Goal: Book appointment/travel/reservation

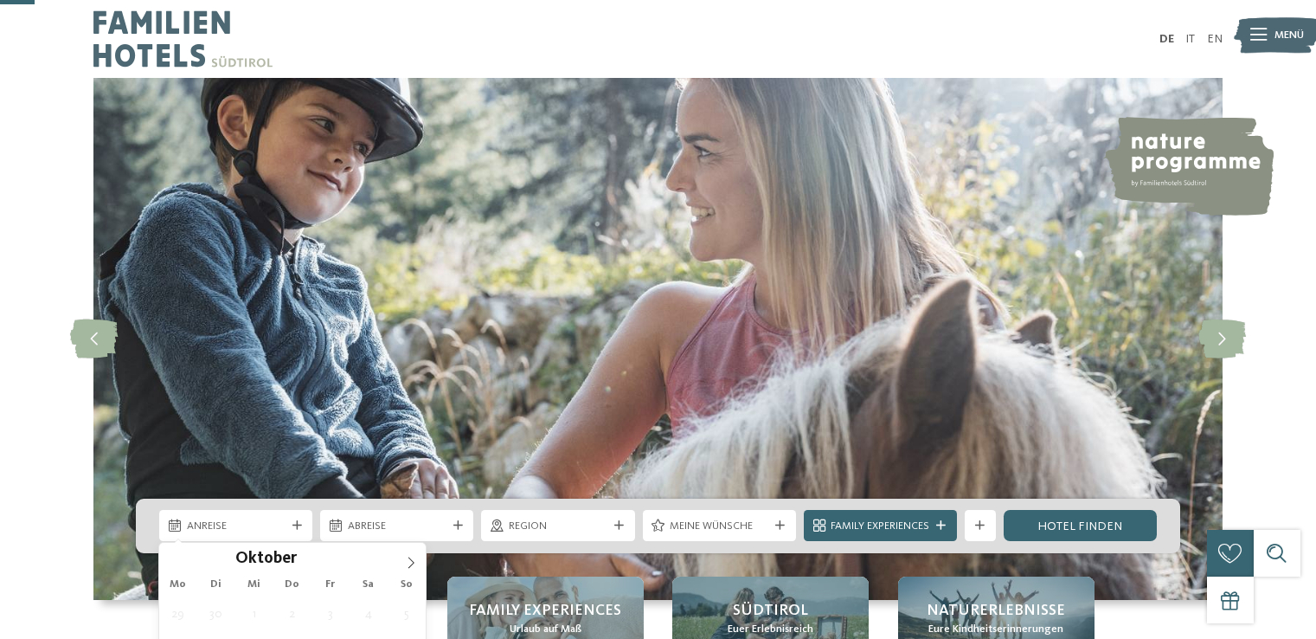
click at [290, 510] on div "Anreise" at bounding box center [235, 525] width 153 height 31
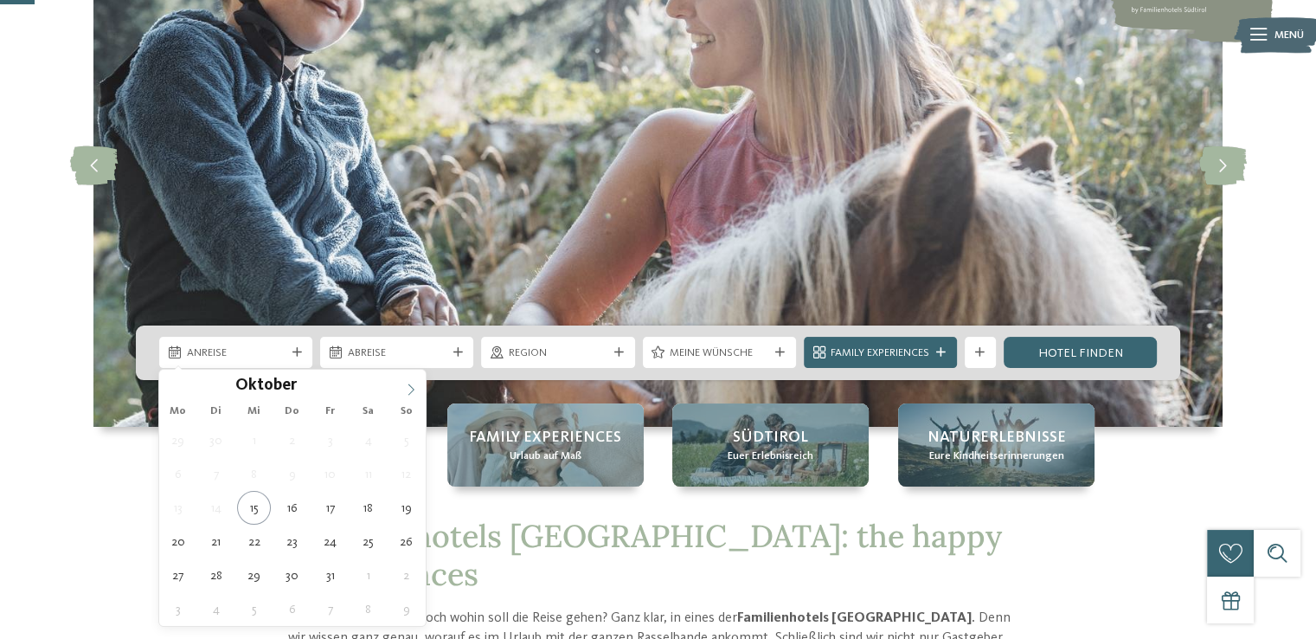
click at [413, 389] on icon at bounding box center [412, 388] width 6 height 11
click at [177, 392] on div "November ****" at bounding box center [292, 384] width 267 height 29
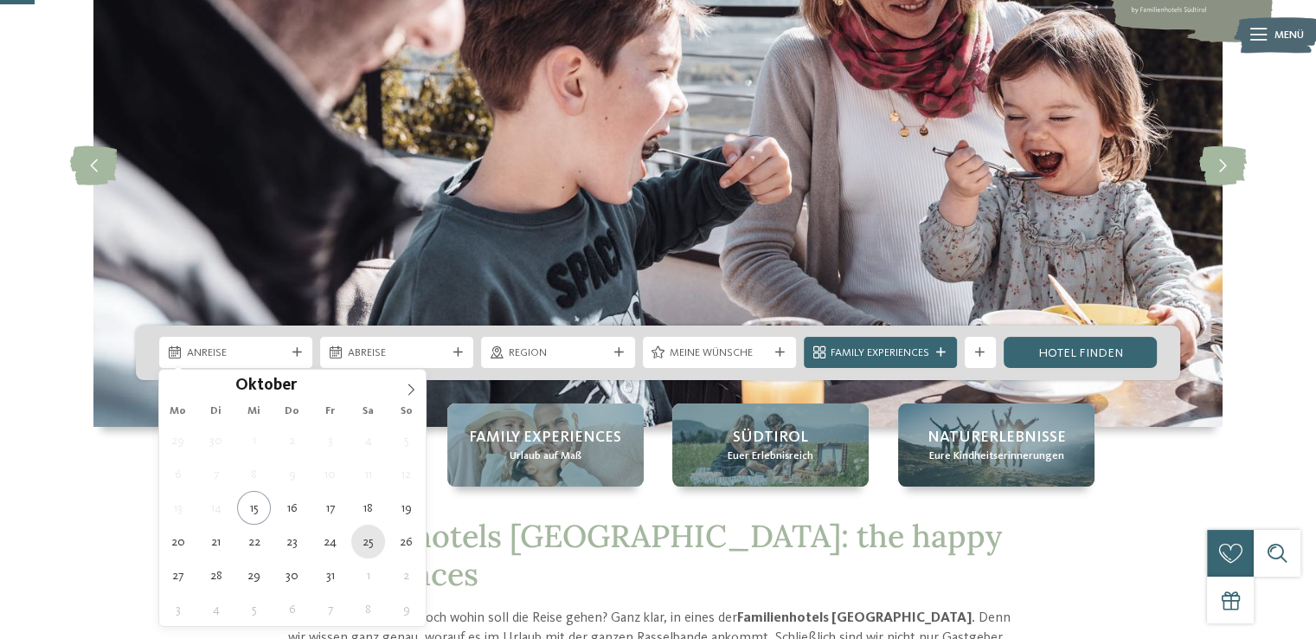
type div "25.10.2025"
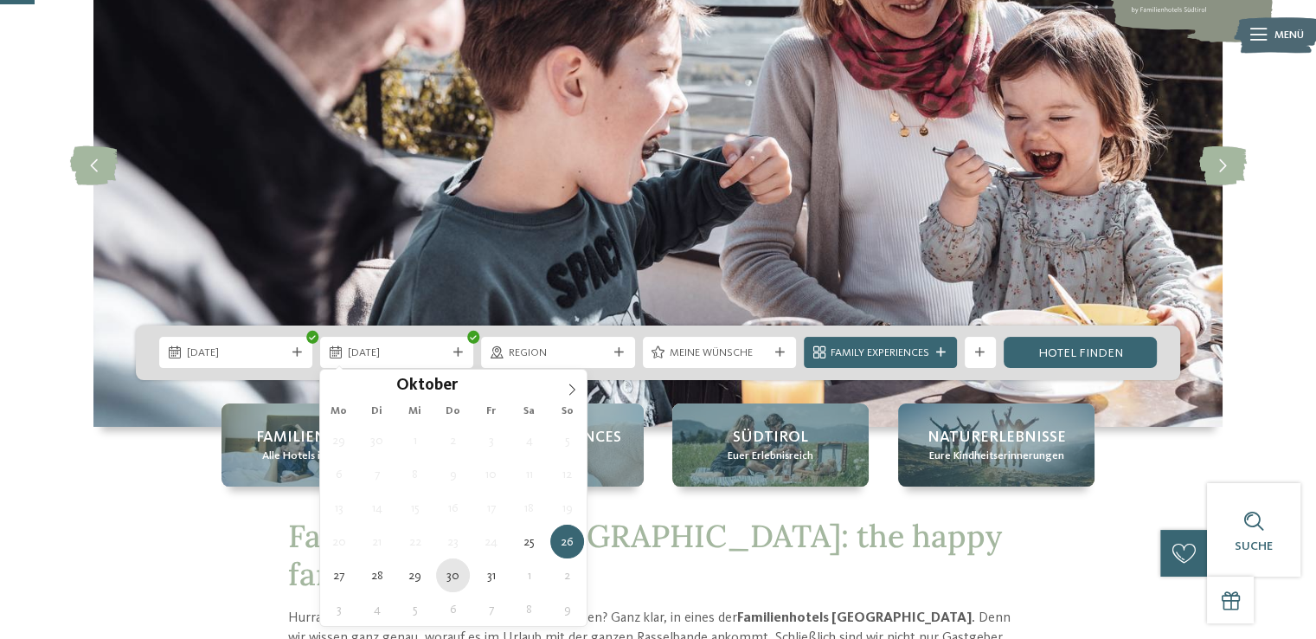
type div "30.10.2025"
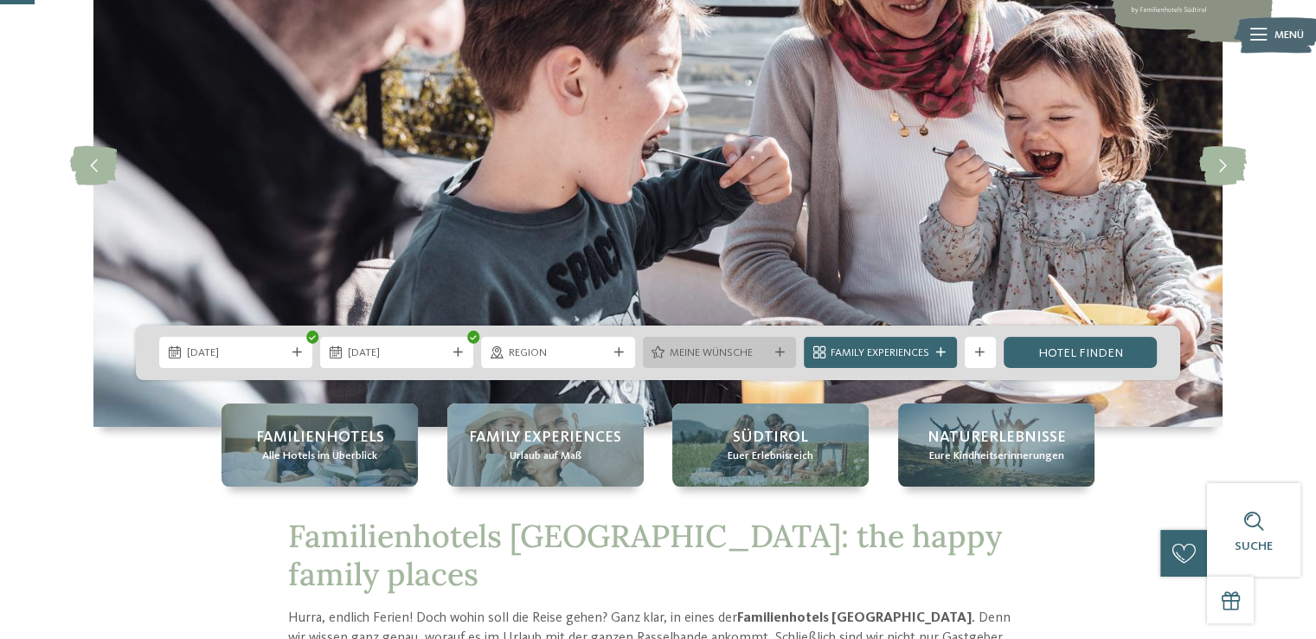
click at [709, 351] on span "Meine Wünsche" at bounding box center [719, 353] width 99 height 16
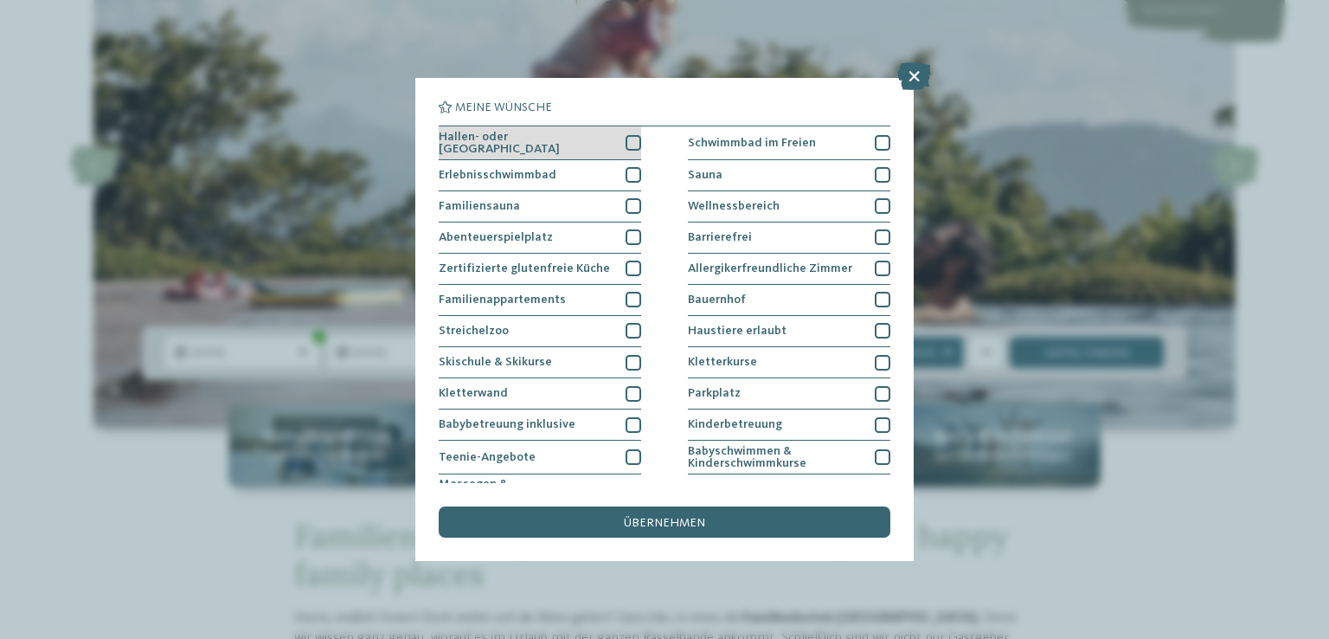
click at [631, 145] on div at bounding box center [634, 143] width 16 height 16
click at [627, 174] on div at bounding box center [634, 175] width 16 height 16
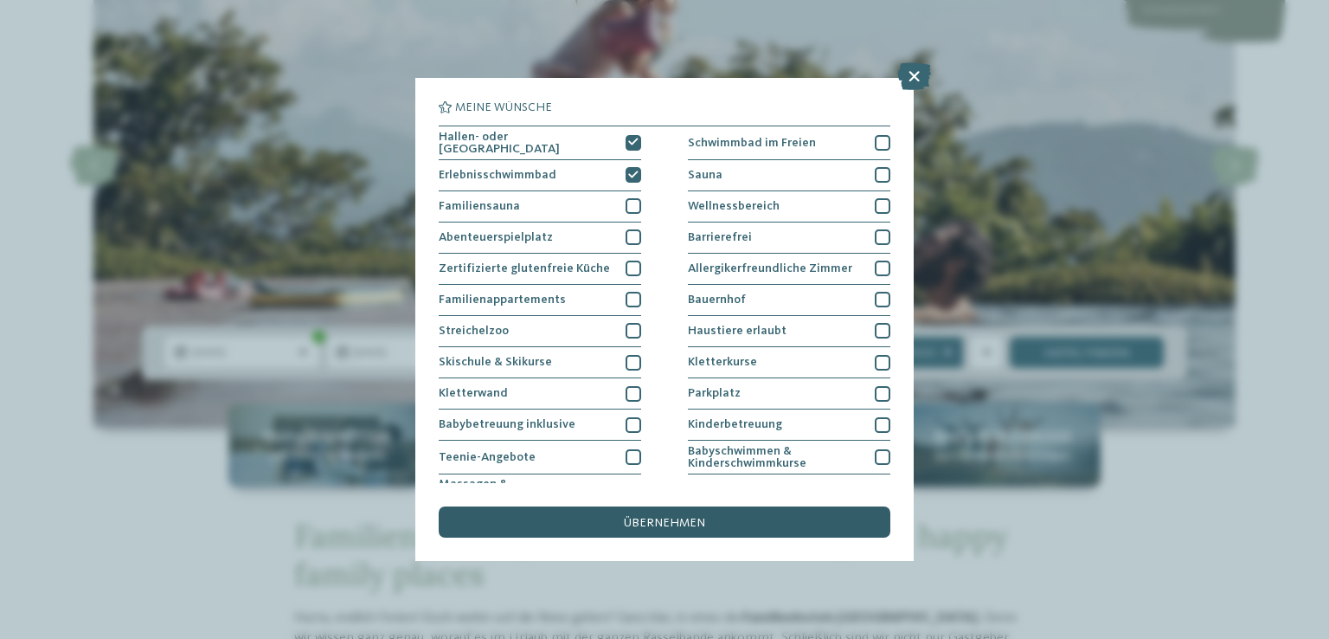
click at [665, 520] on span "übernehmen" at bounding box center [664, 523] width 81 height 12
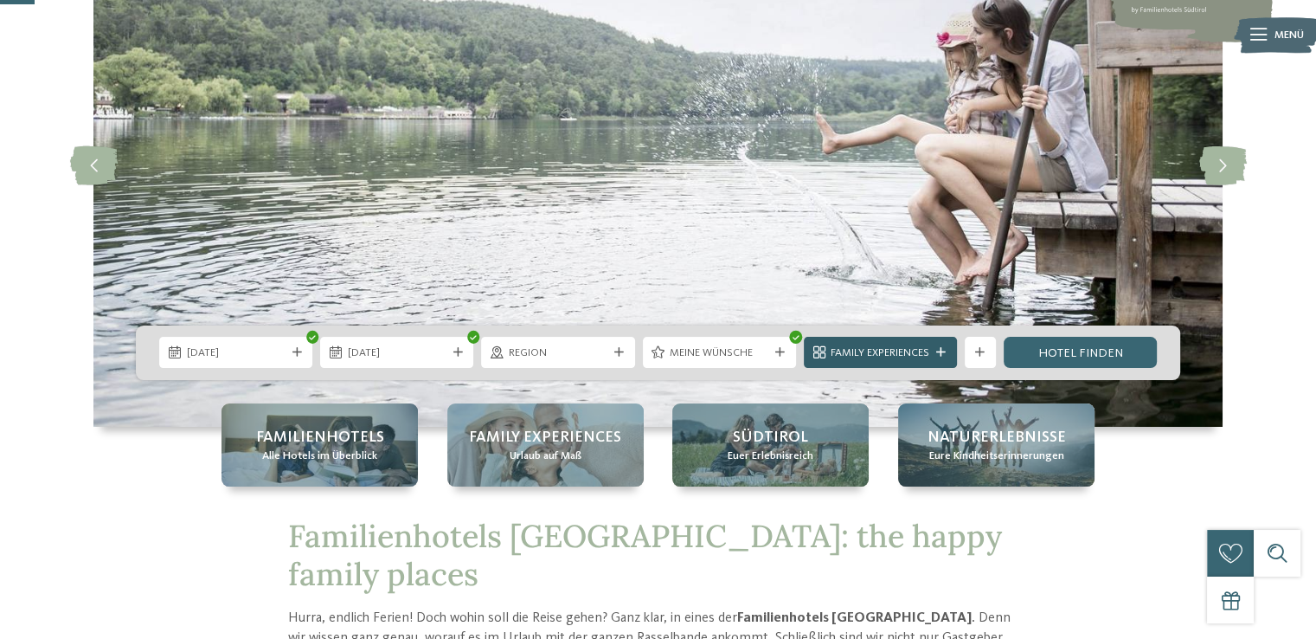
click at [910, 357] on span "Family Experiences" at bounding box center [880, 353] width 99 height 16
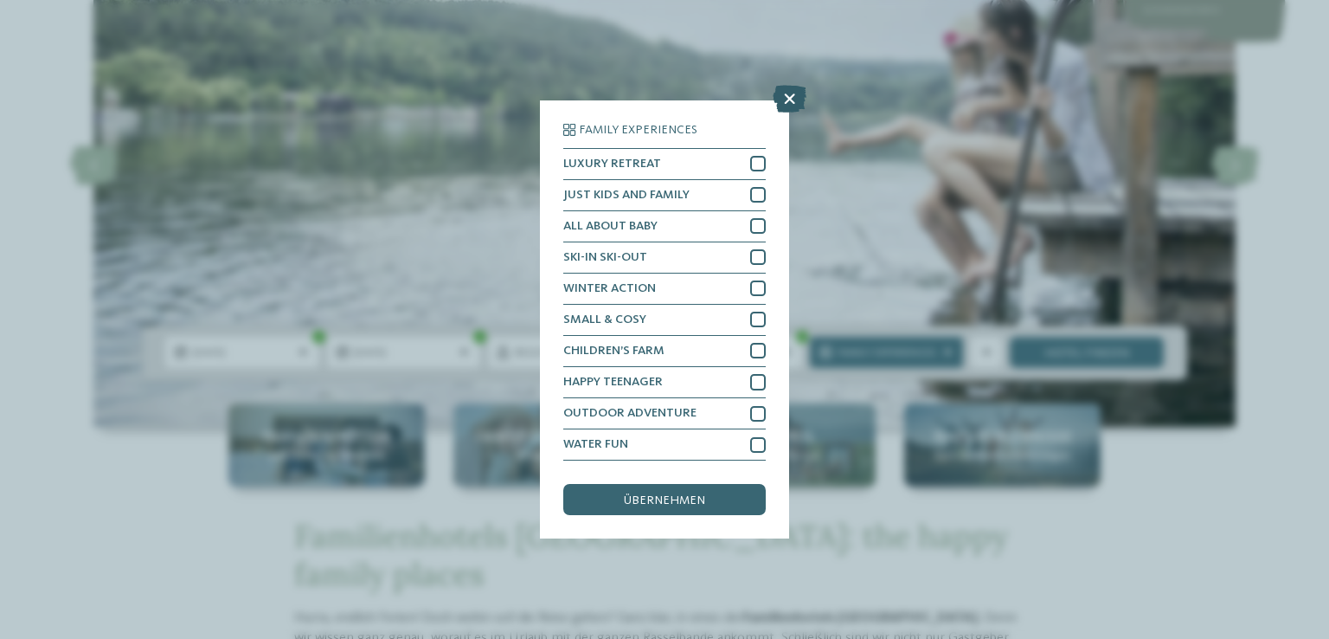
click at [789, 93] on icon at bounding box center [790, 99] width 34 height 28
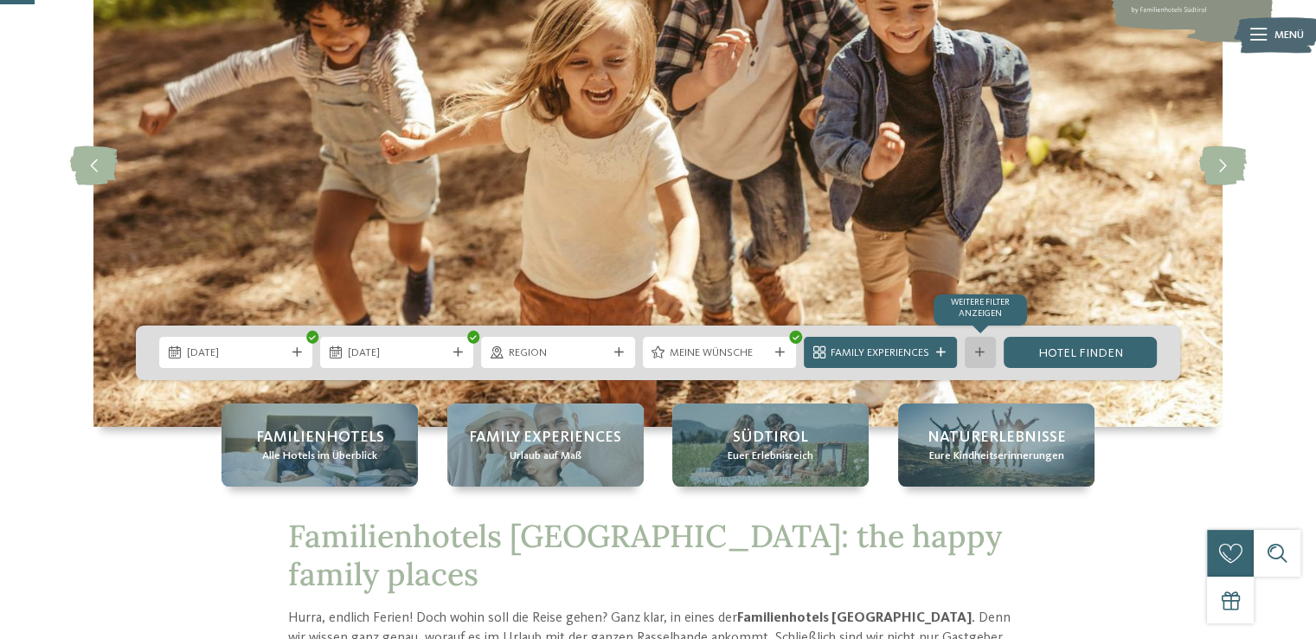
click at [976, 353] on icon at bounding box center [980, 353] width 10 height 10
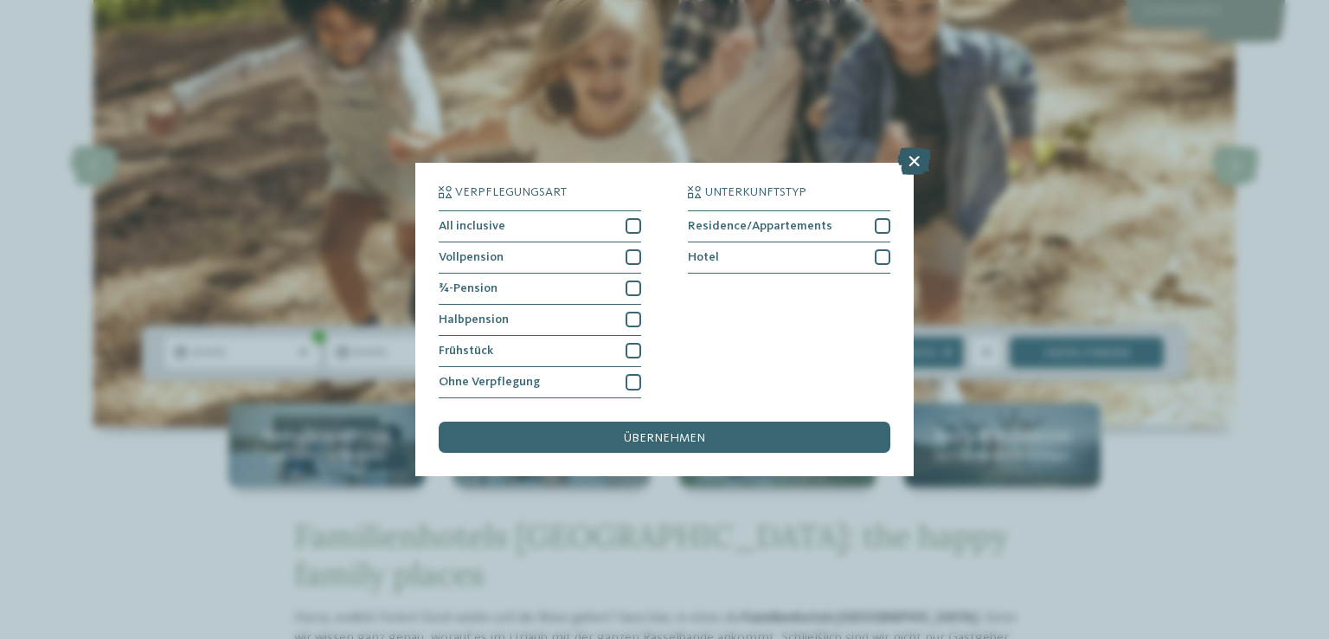
click at [910, 167] on icon at bounding box center [915, 161] width 34 height 28
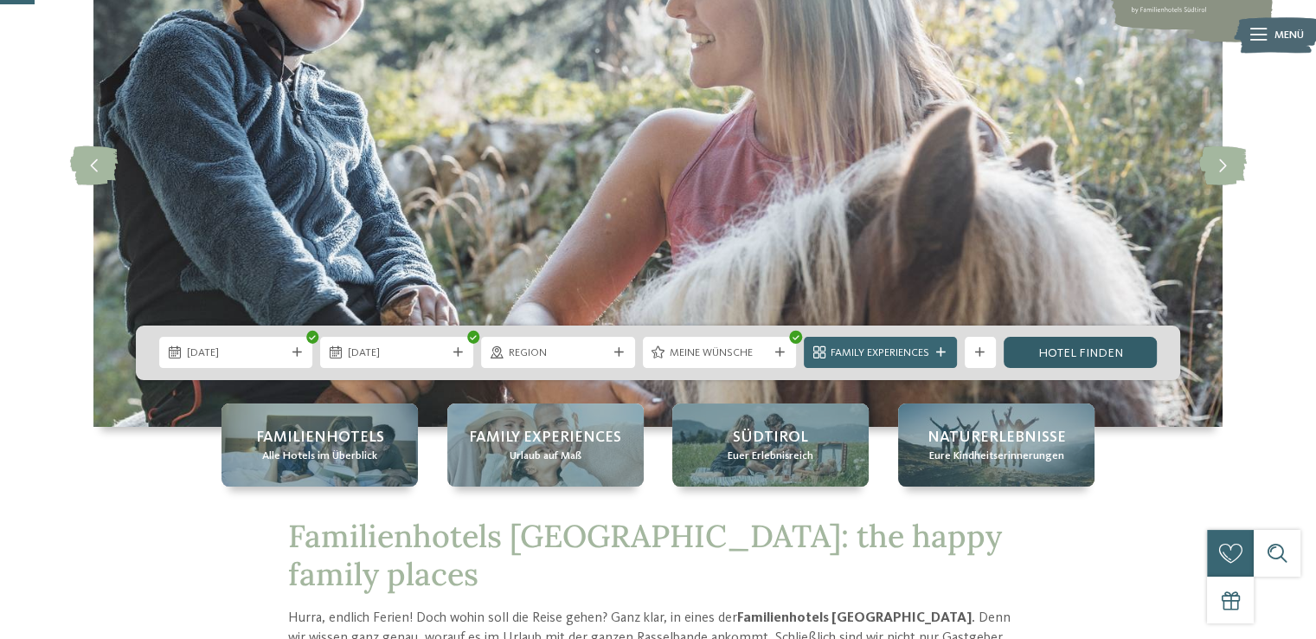
click at [1061, 351] on link "Hotel finden" at bounding box center [1080, 352] width 153 height 31
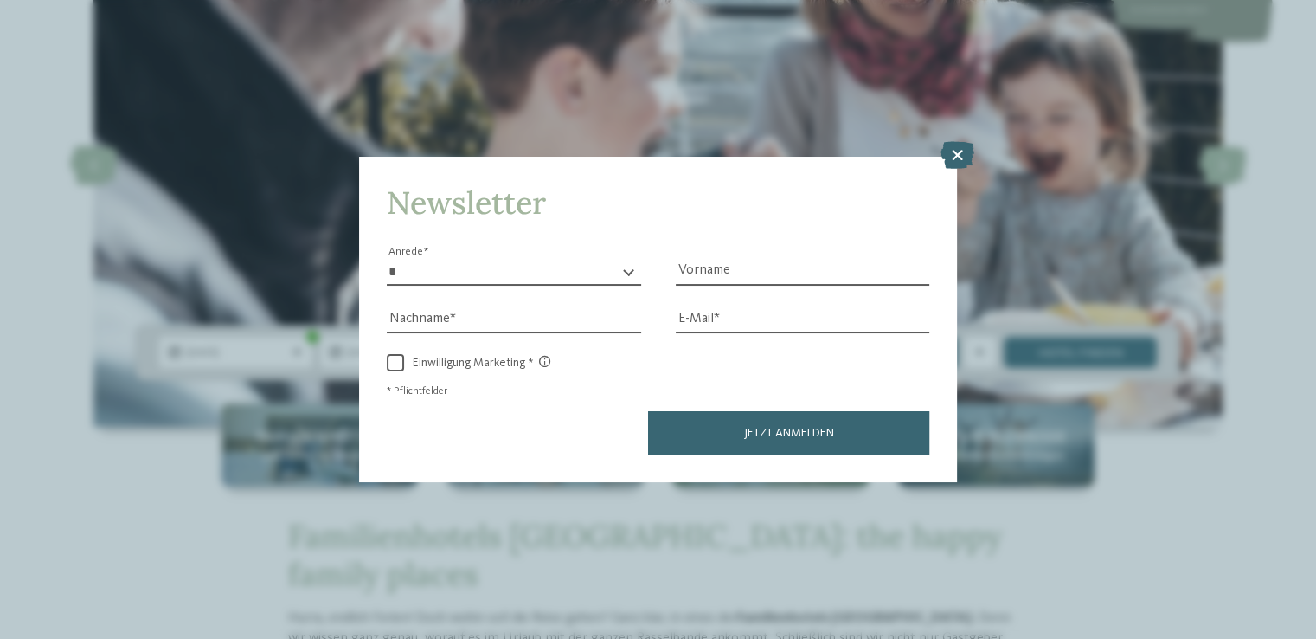
click at [961, 151] on icon at bounding box center [957, 156] width 34 height 28
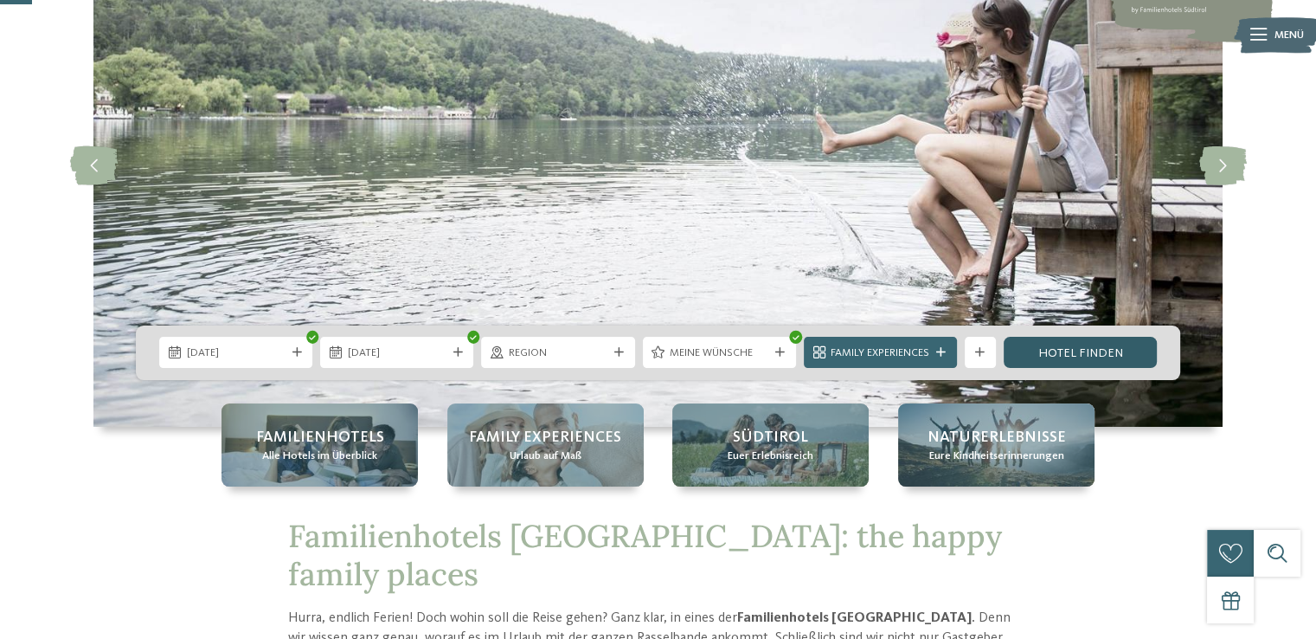
click at [1062, 357] on link "Hotel finden" at bounding box center [1080, 352] width 153 height 31
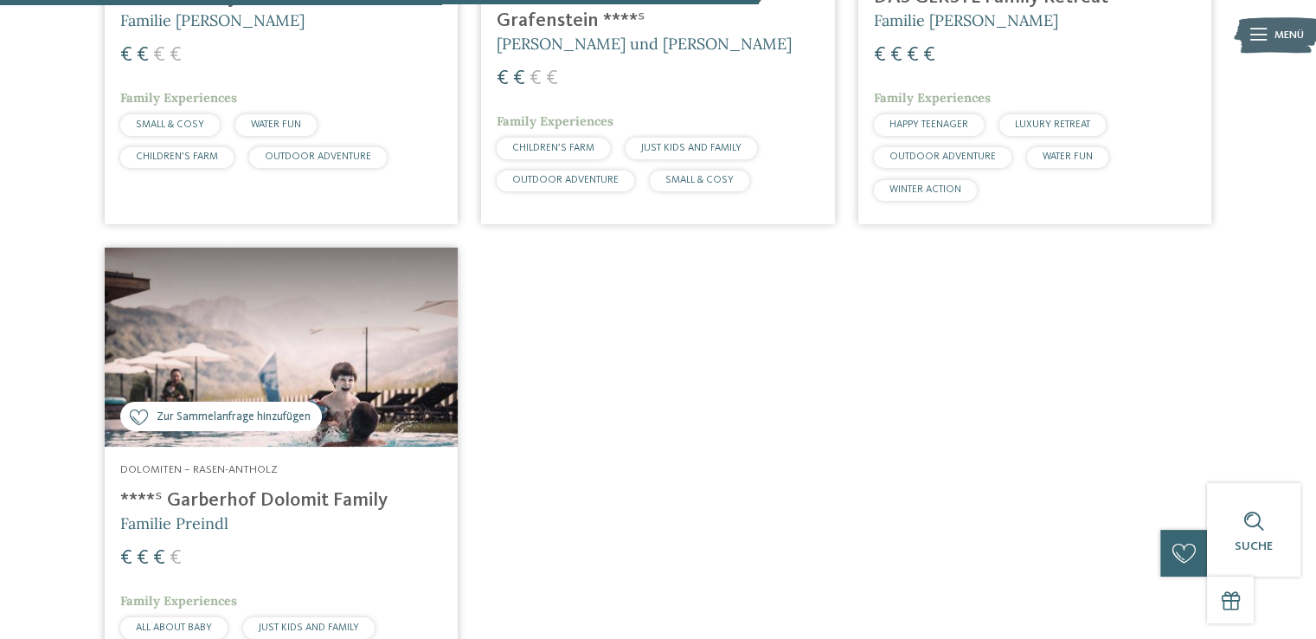
scroll to position [1626, 0]
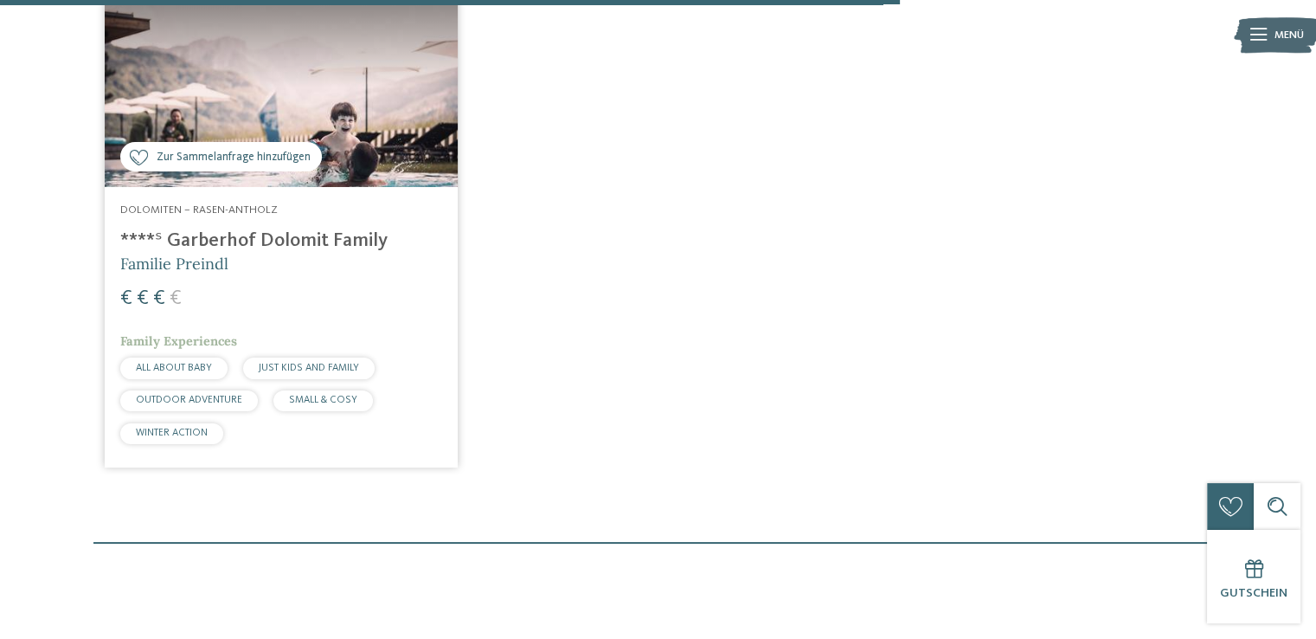
click at [290, 98] on img at bounding box center [281, 87] width 353 height 199
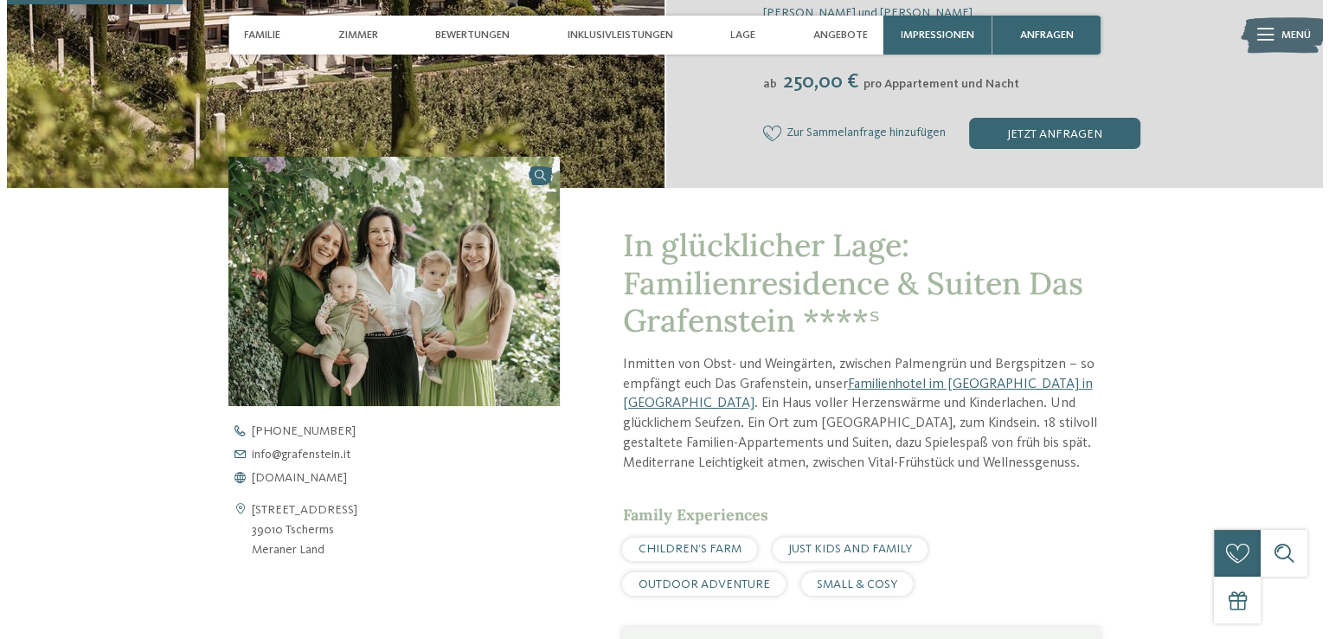
scroll to position [692, 0]
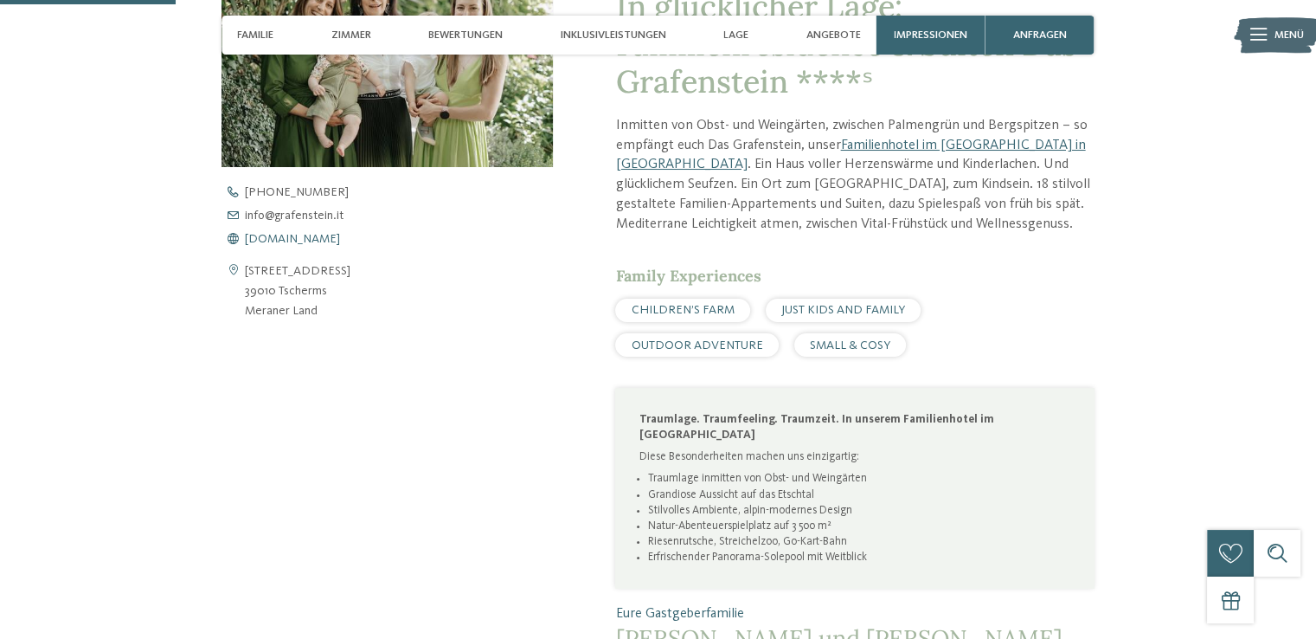
click at [310, 236] on span "www.grafenstein.it" at bounding box center [292, 239] width 95 height 12
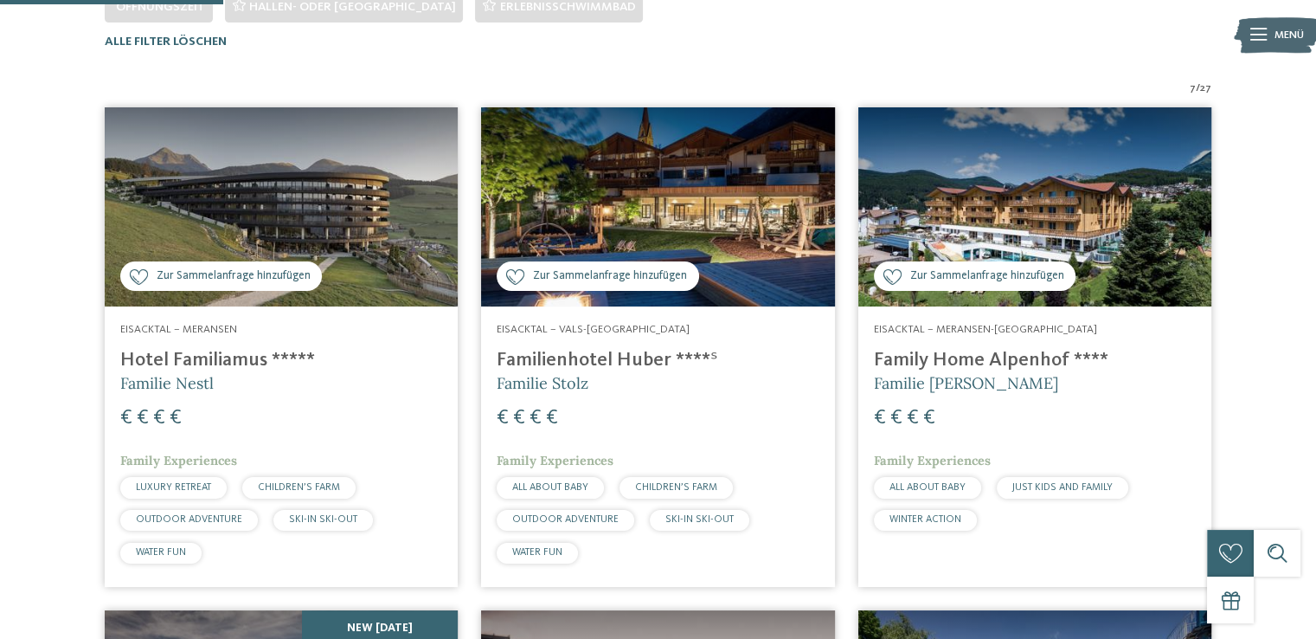
scroll to position [241, 0]
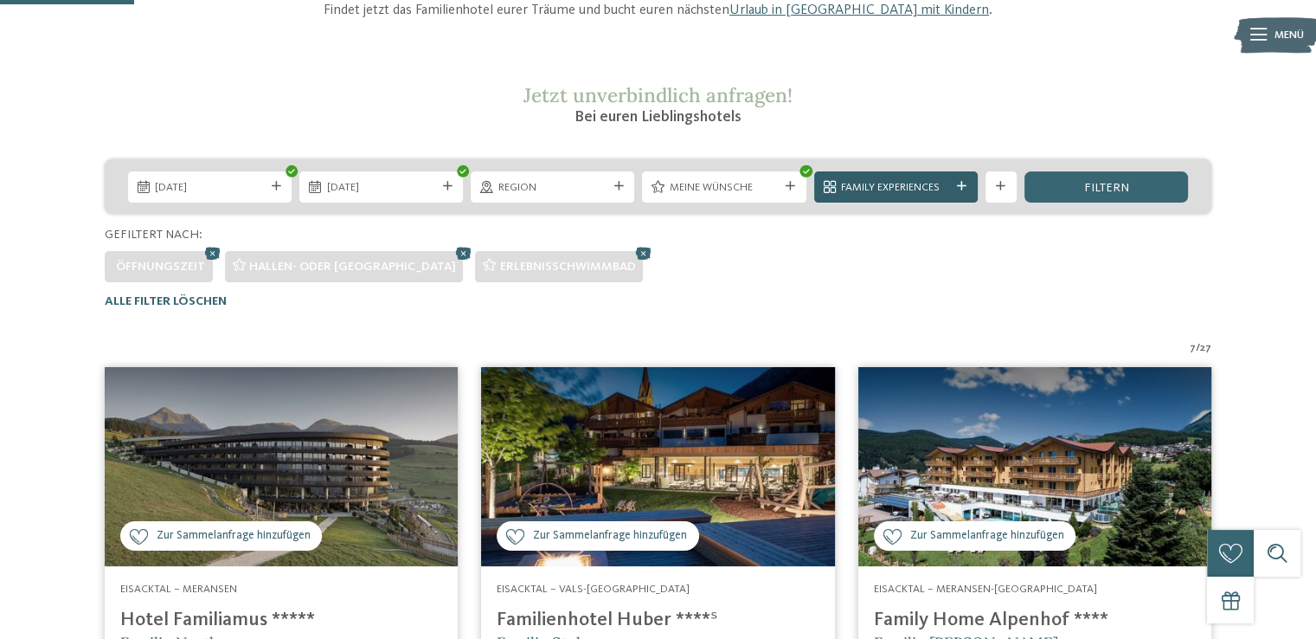
click at [886, 190] on span "Family Experiences" at bounding box center [895, 188] width 109 height 16
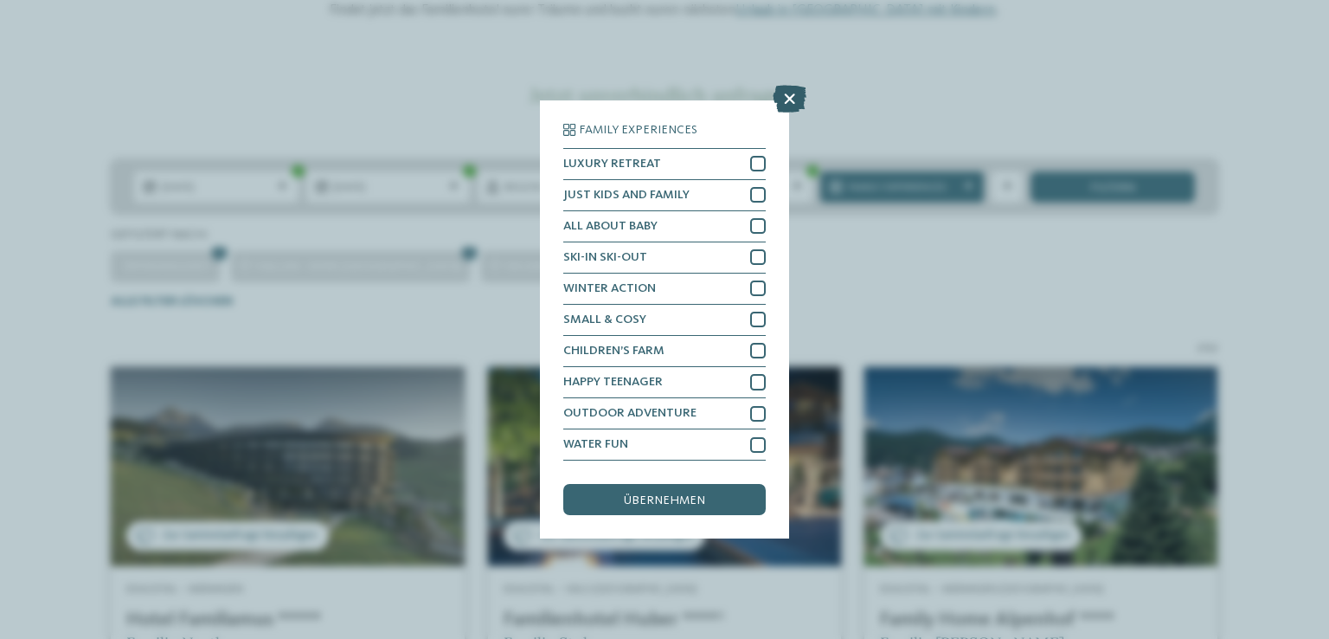
click at [788, 95] on icon at bounding box center [790, 99] width 34 height 28
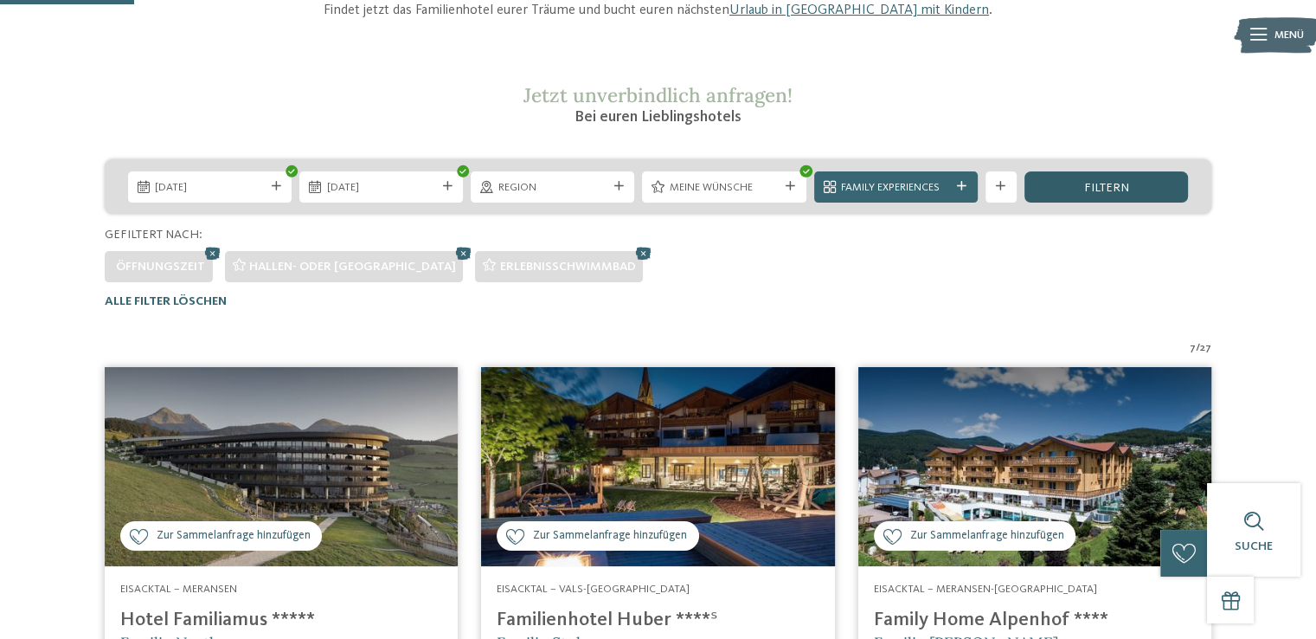
click at [1101, 192] on span "filtern" at bounding box center [1106, 188] width 45 height 12
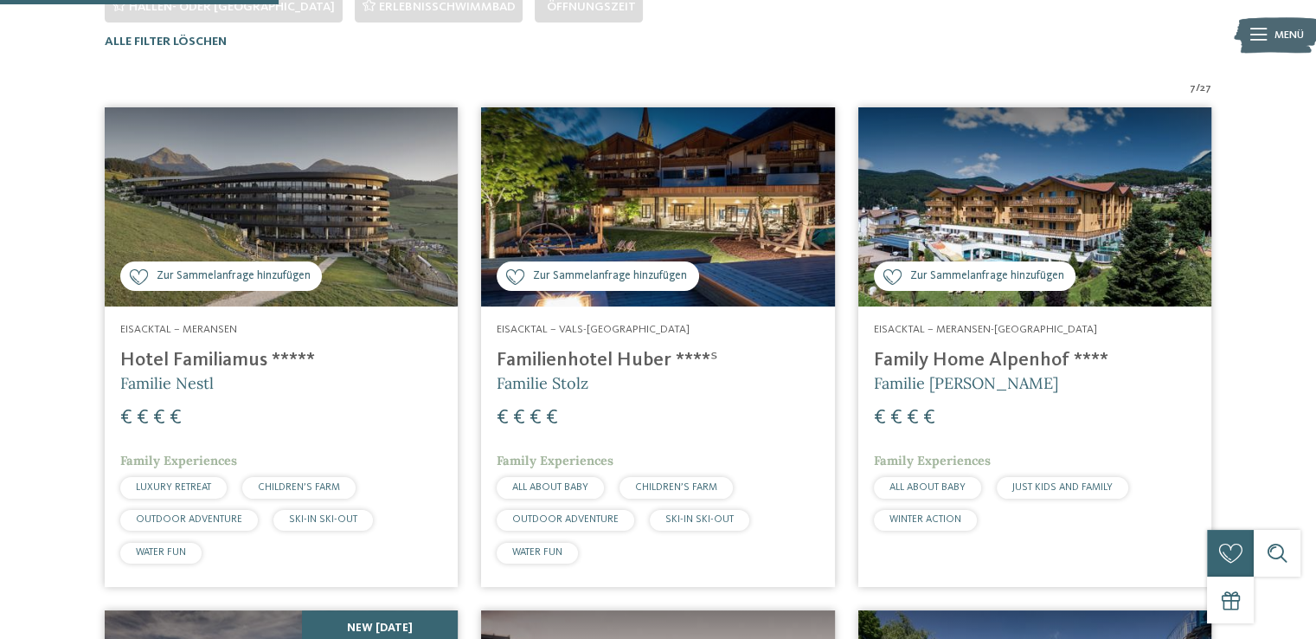
click at [798, 194] on img at bounding box center [657, 206] width 353 height 199
click at [932, 196] on img at bounding box center [1035, 206] width 353 height 199
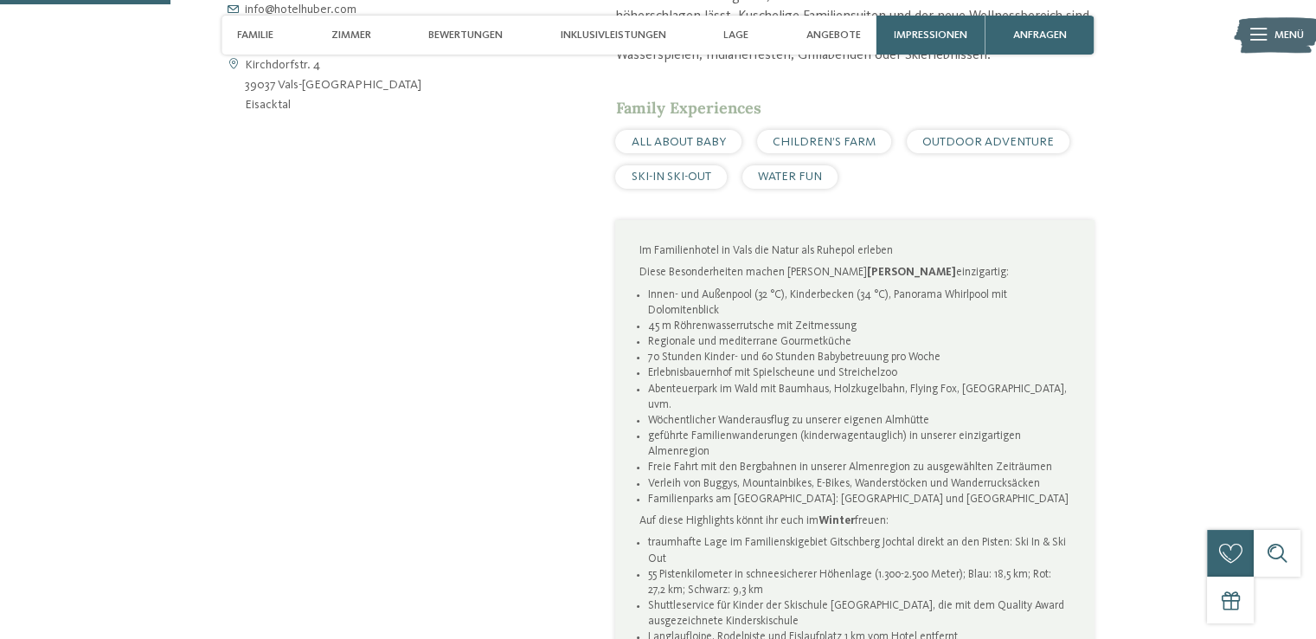
scroll to position [692, 0]
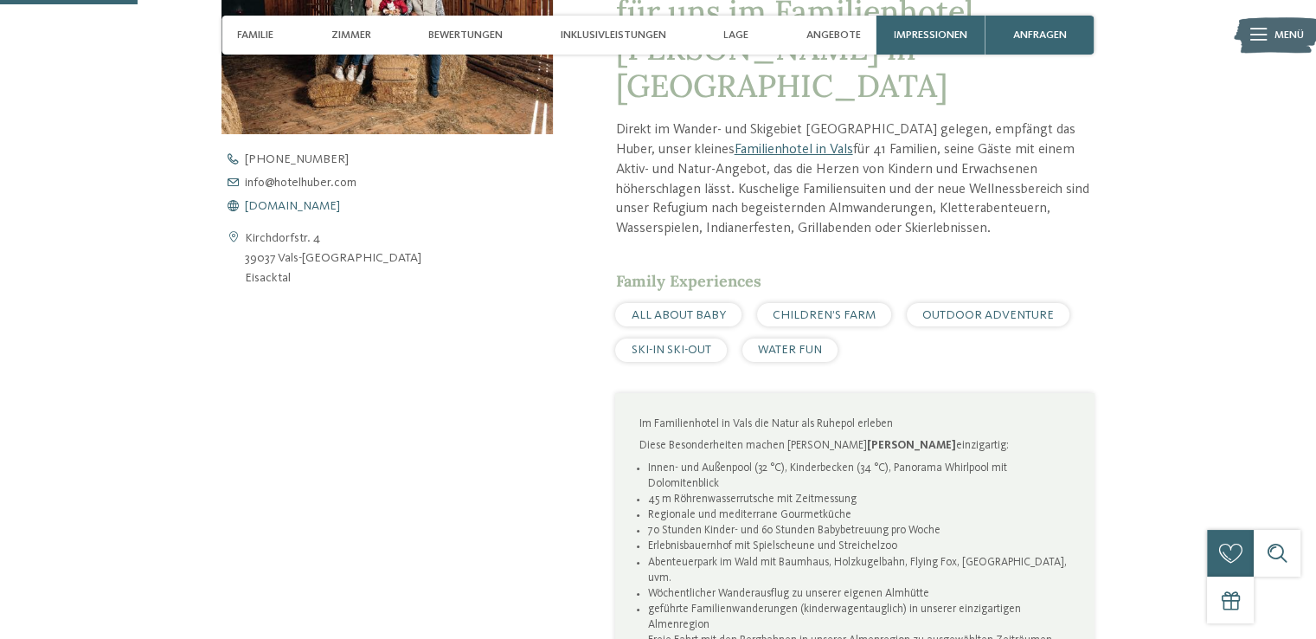
click at [305, 209] on span "[DOMAIN_NAME]" at bounding box center [292, 206] width 95 height 12
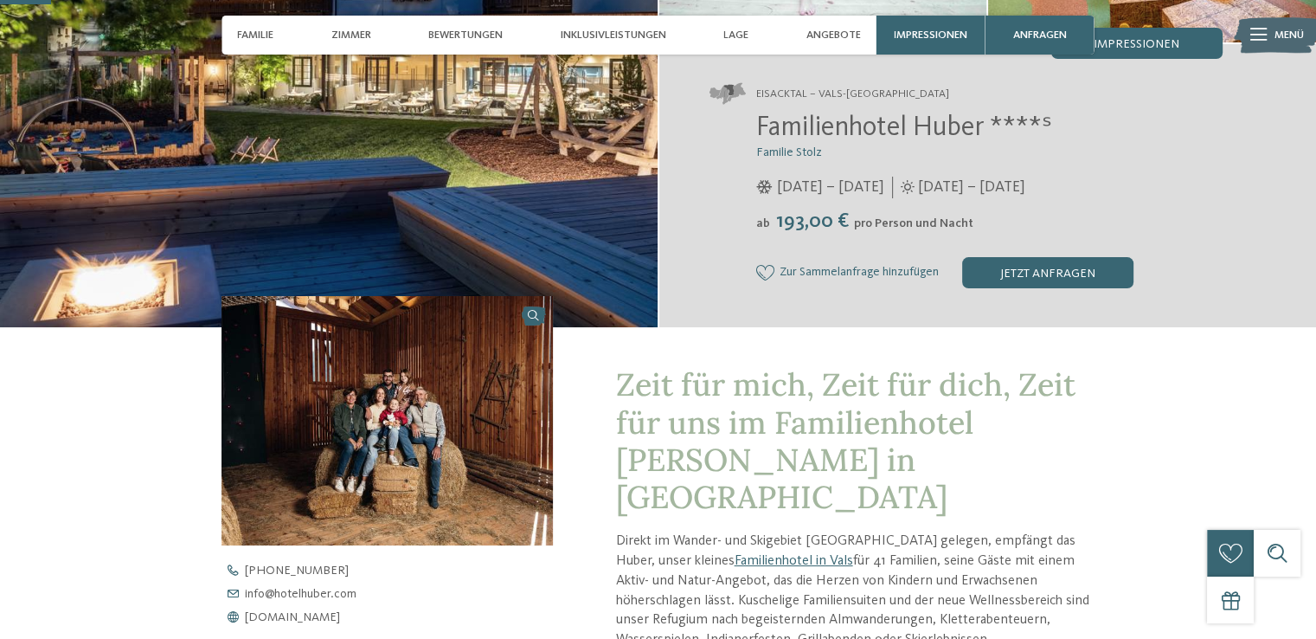
scroll to position [260, 0]
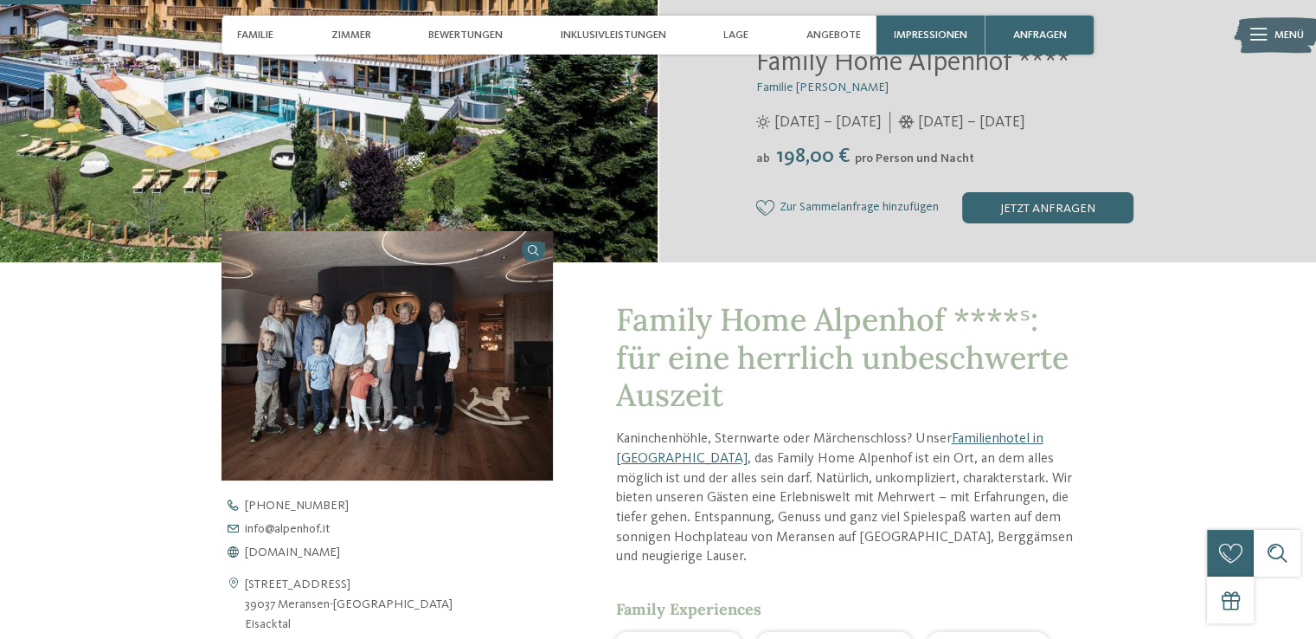
scroll to position [606, 0]
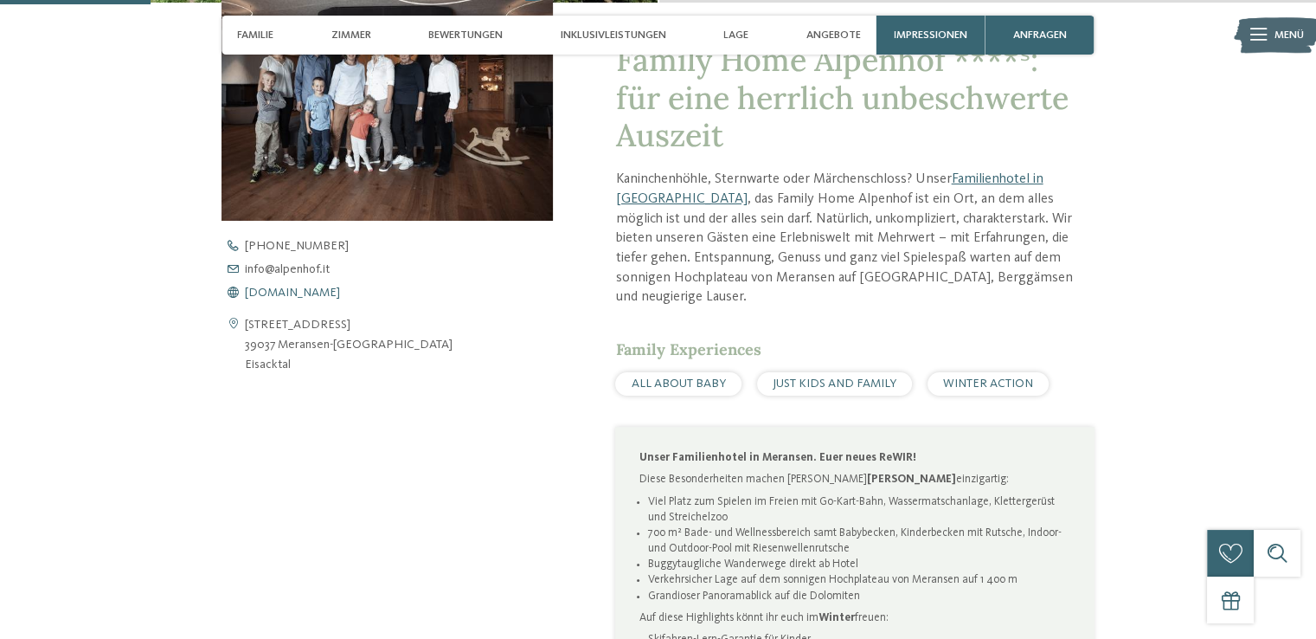
click at [296, 294] on span "www.alpenhof.it" at bounding box center [292, 292] width 95 height 12
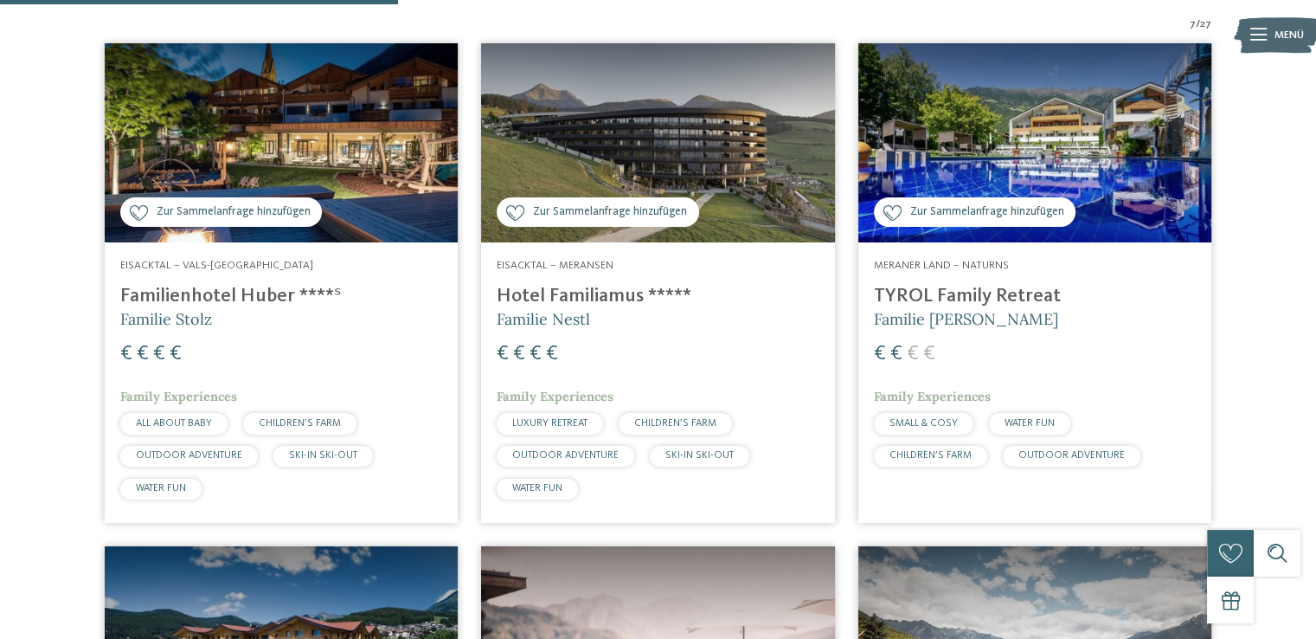
scroll to position [415, 0]
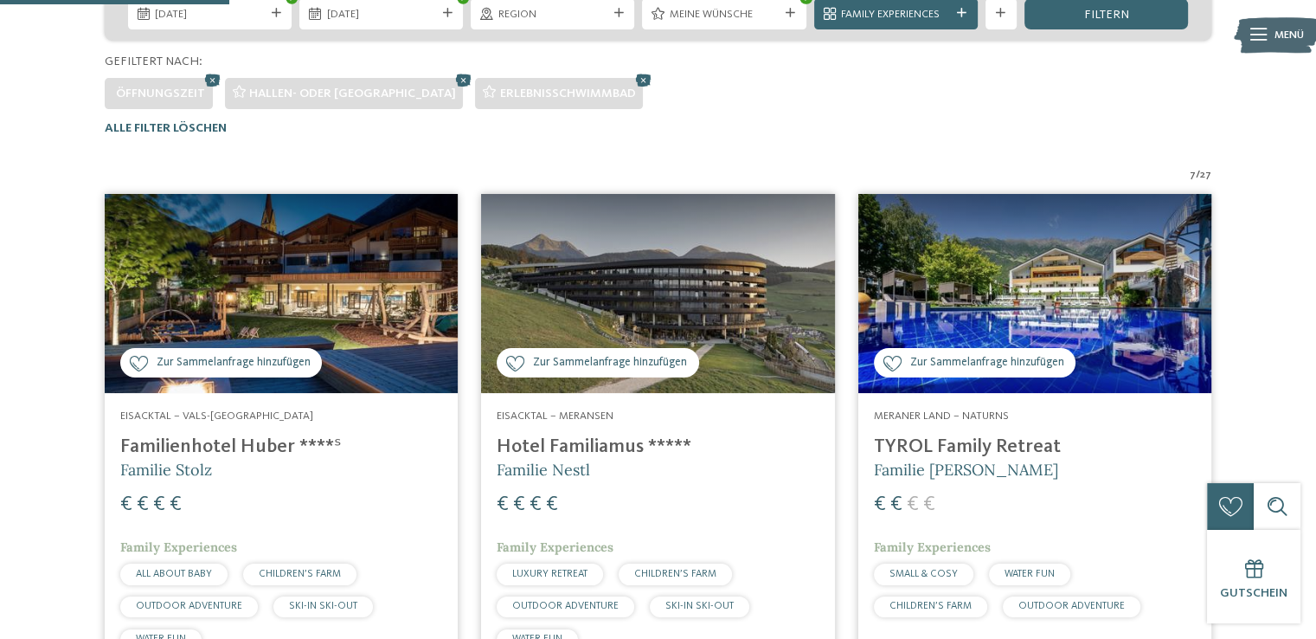
click at [384, 296] on img at bounding box center [281, 293] width 353 height 199
